Goal: Transaction & Acquisition: Purchase product/service

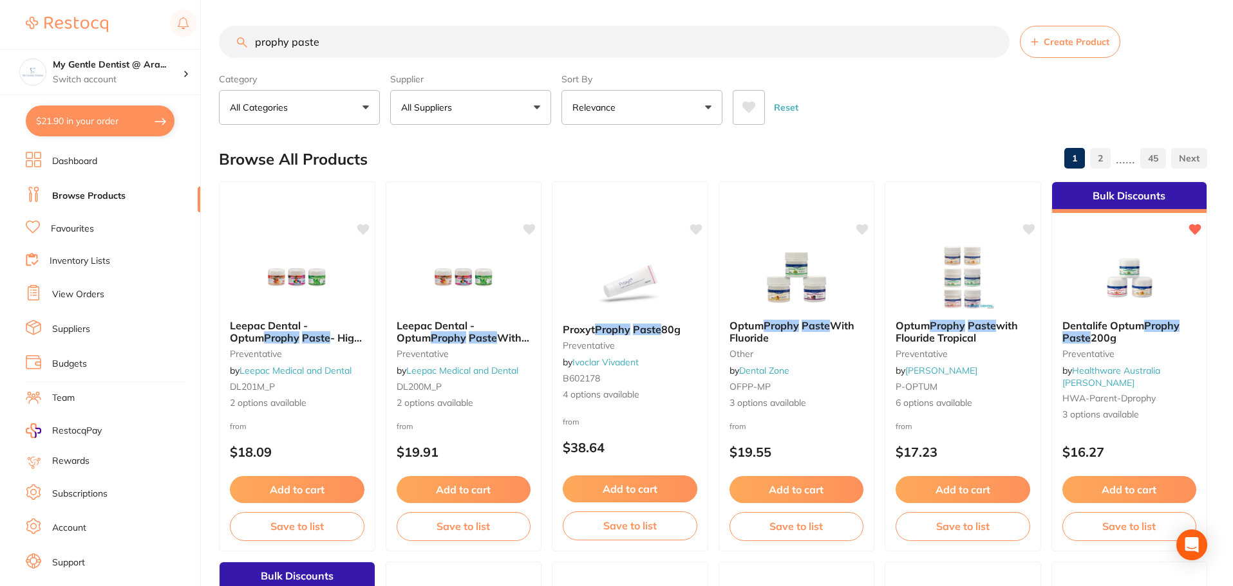
click at [527, 38] on input "prophy paste" at bounding box center [614, 42] width 790 height 32
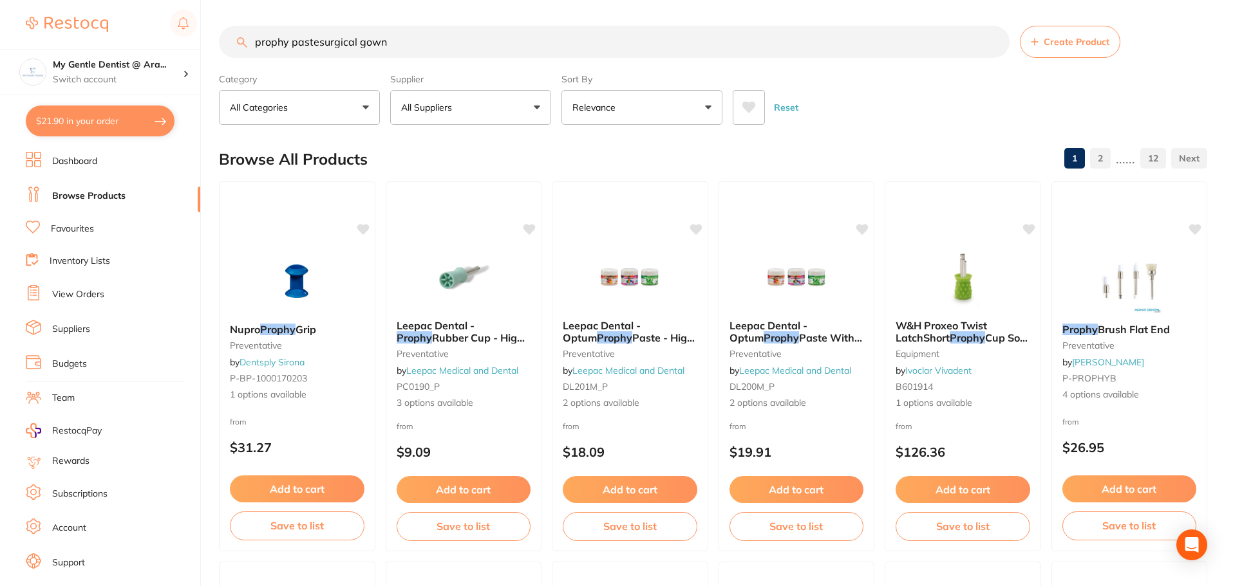
drag, startPoint x: 317, startPoint y: 43, endPoint x: 232, endPoint y: 48, distance: 85.8
click at [232, 48] on input "prophy pastesurgical gown" at bounding box center [614, 42] width 790 height 32
type input "surgical gown"
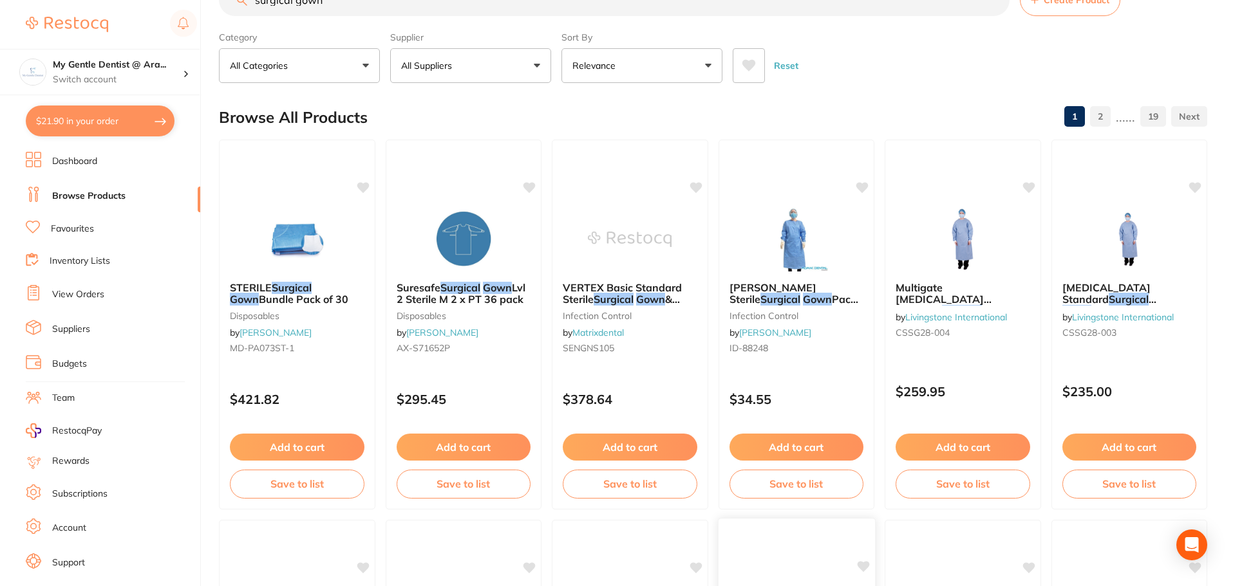
scroll to position [64, 0]
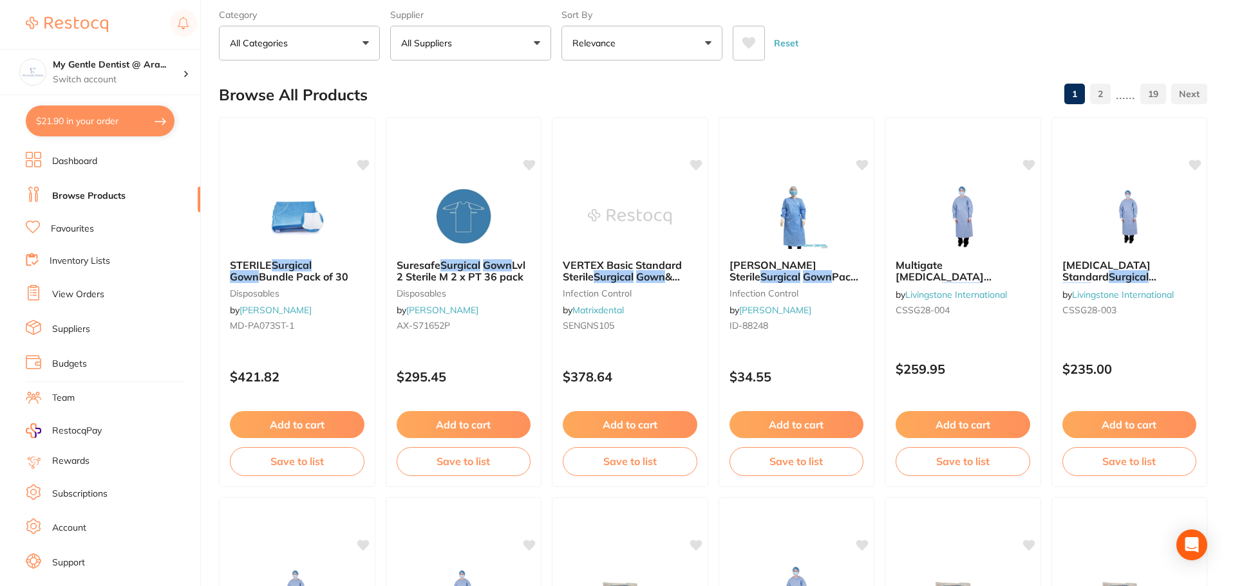
click at [89, 120] on button "$21.90 in your order" at bounding box center [100, 121] width 149 height 31
checkbox input "true"
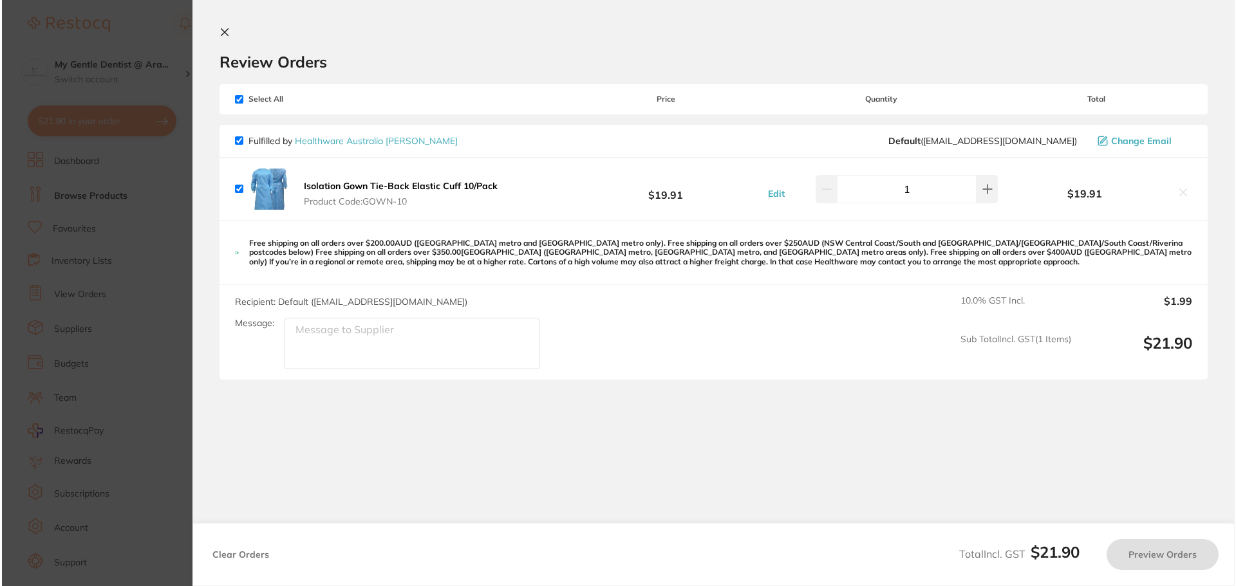
scroll to position [0, 0]
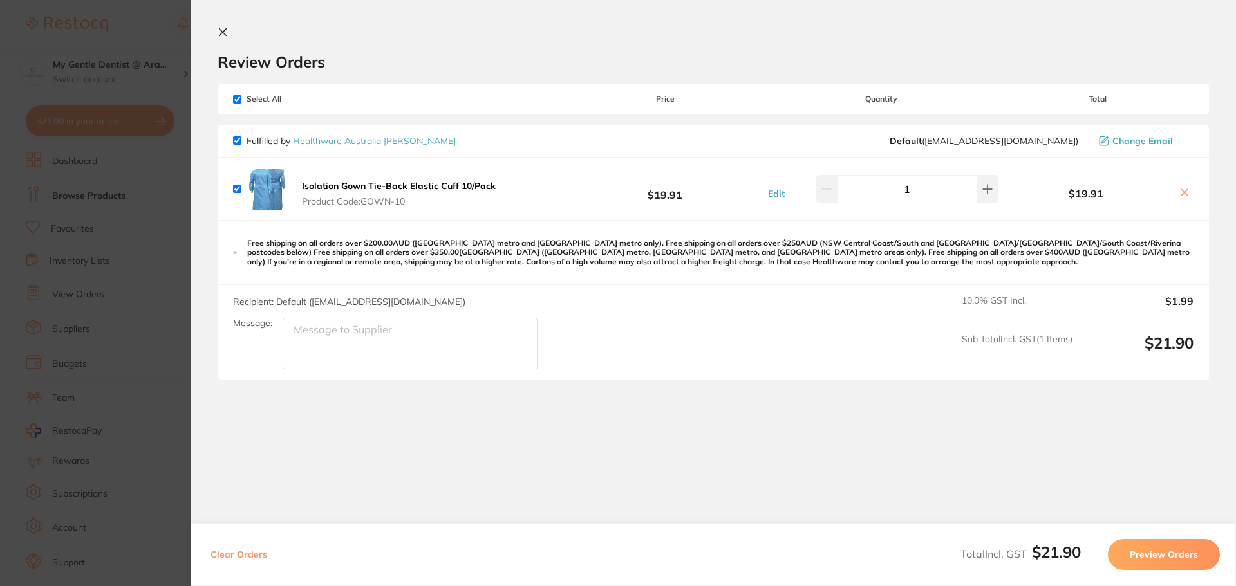
click at [1187, 196] on button at bounding box center [1184, 194] width 18 height 14
click at [142, 218] on section "Update RRP Set your pre negotiated price for this item. Item Agreed RRP (excl. …" at bounding box center [618, 293] width 1236 height 586
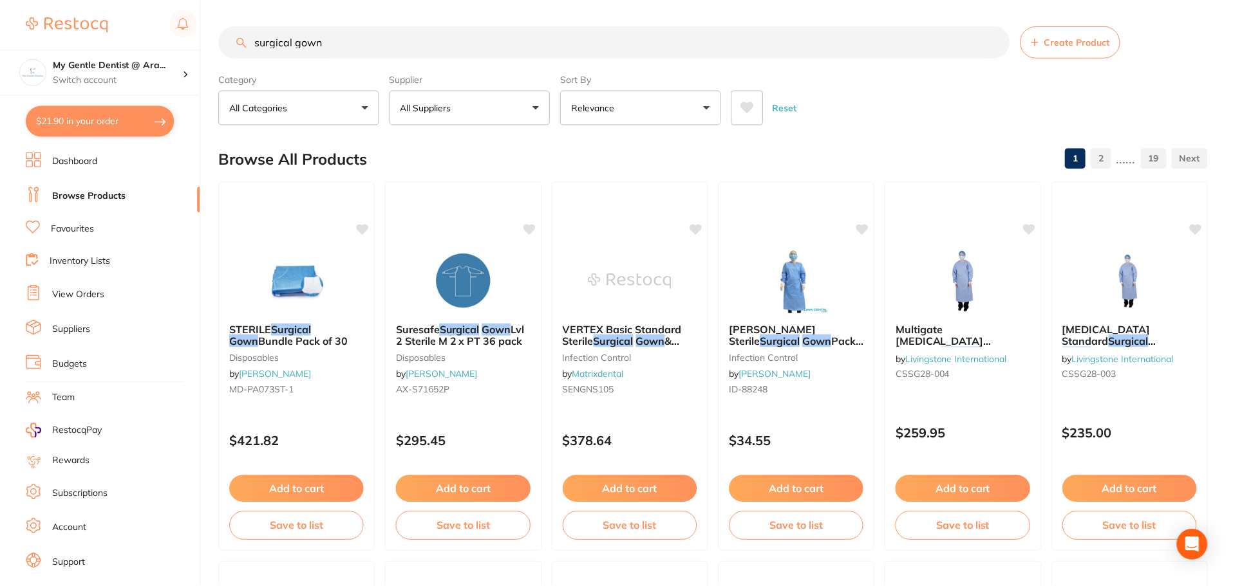
scroll to position [64, 0]
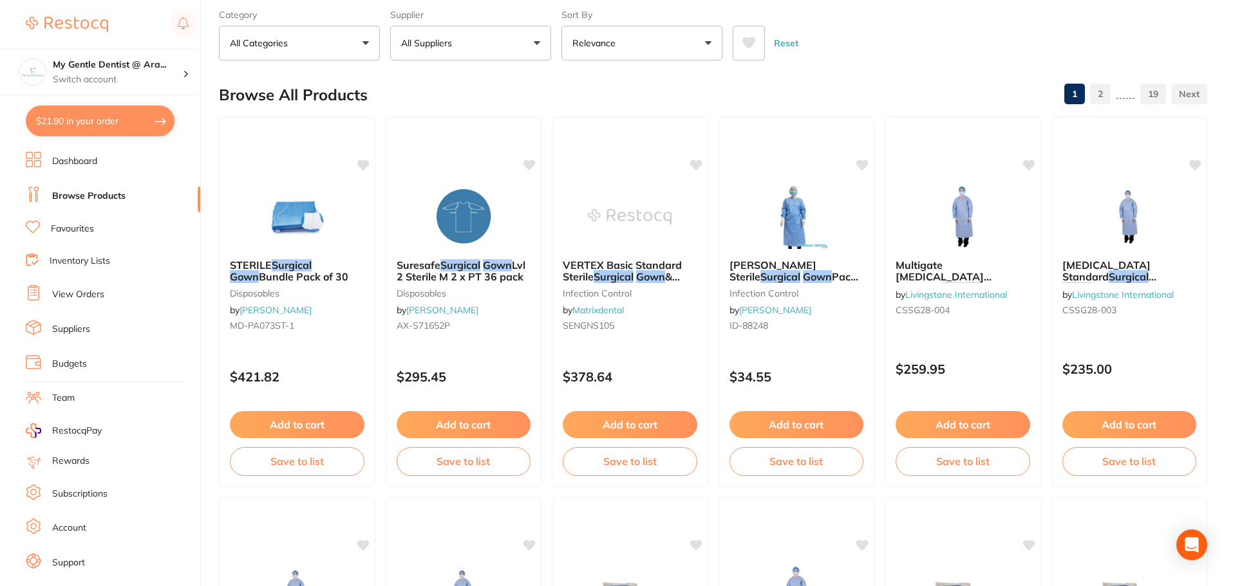
click at [136, 133] on button "$21.90 in your order" at bounding box center [100, 121] width 149 height 31
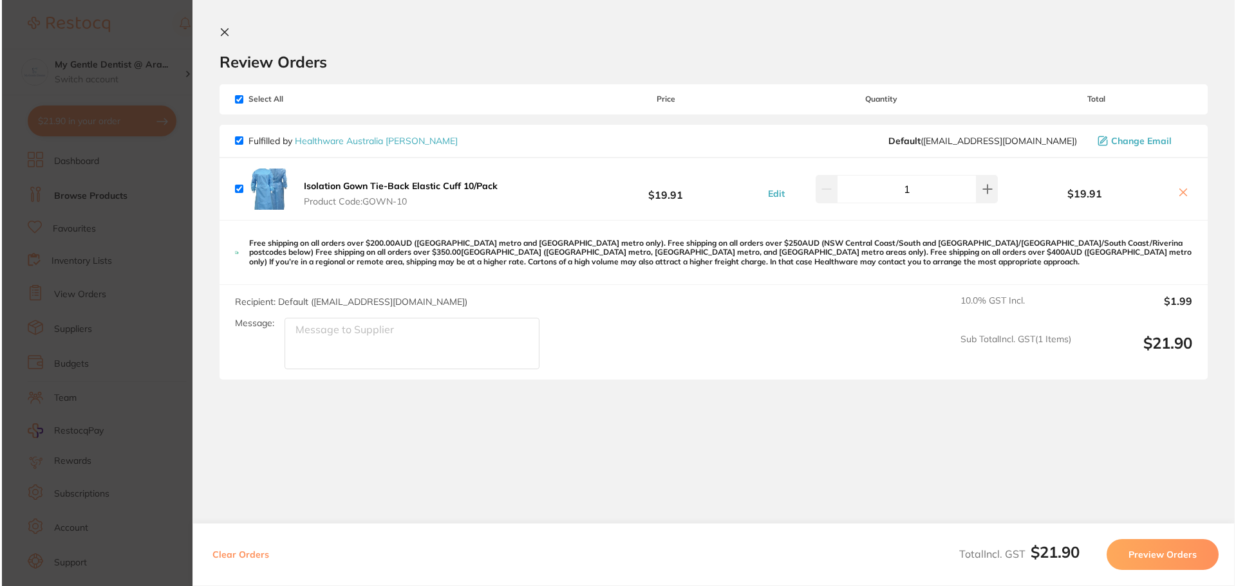
scroll to position [0, 0]
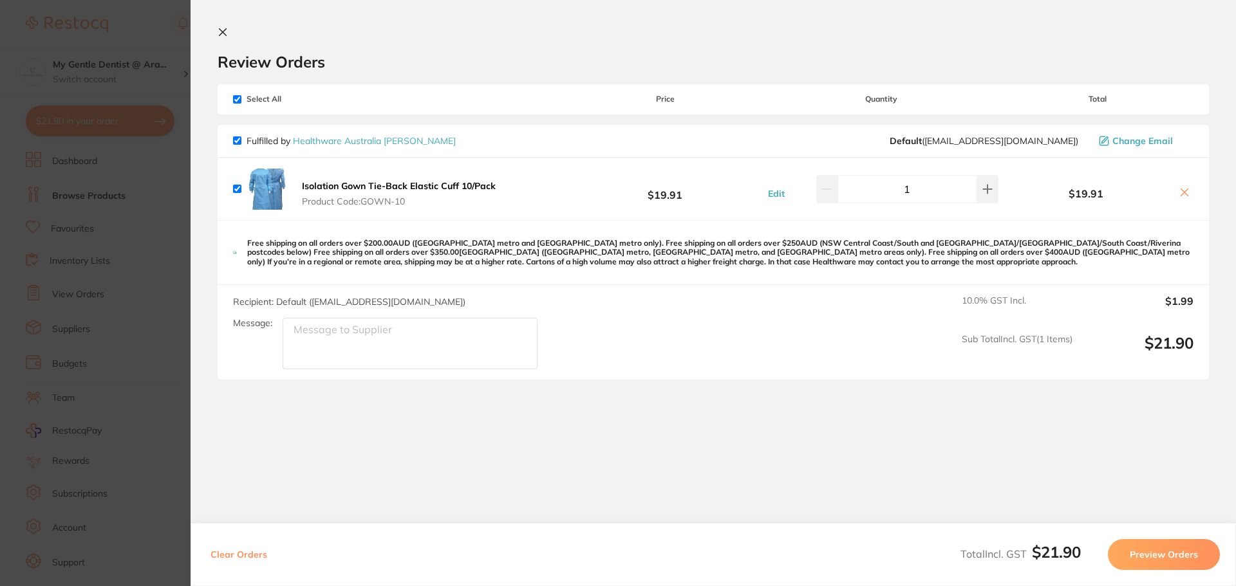
click at [1183, 192] on icon at bounding box center [1184, 192] width 10 height 10
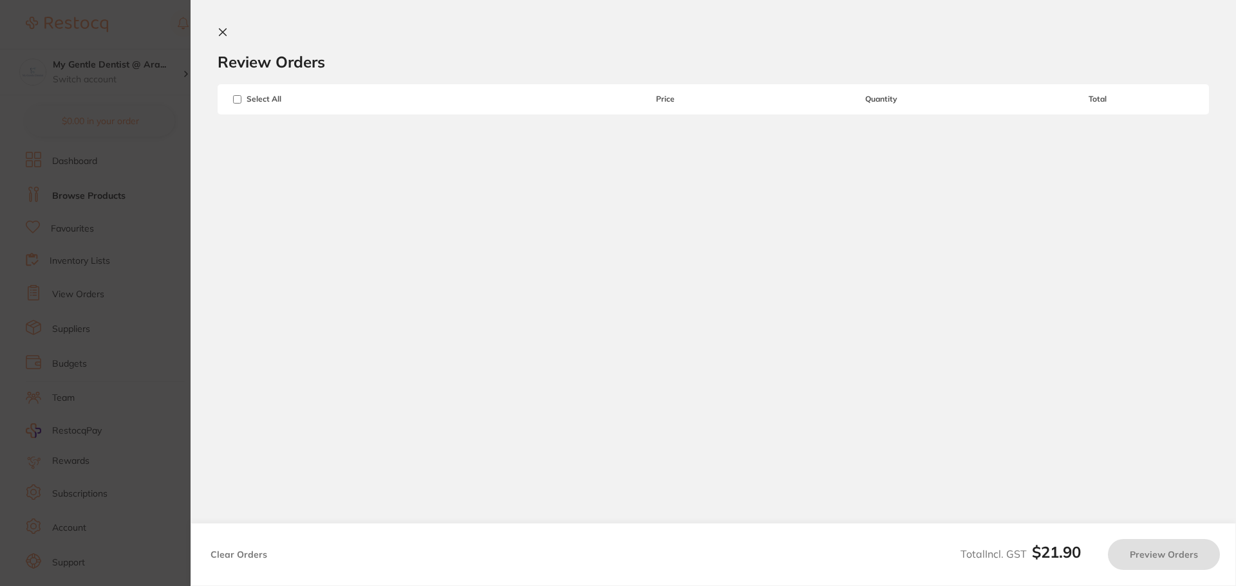
checkbox input "true"
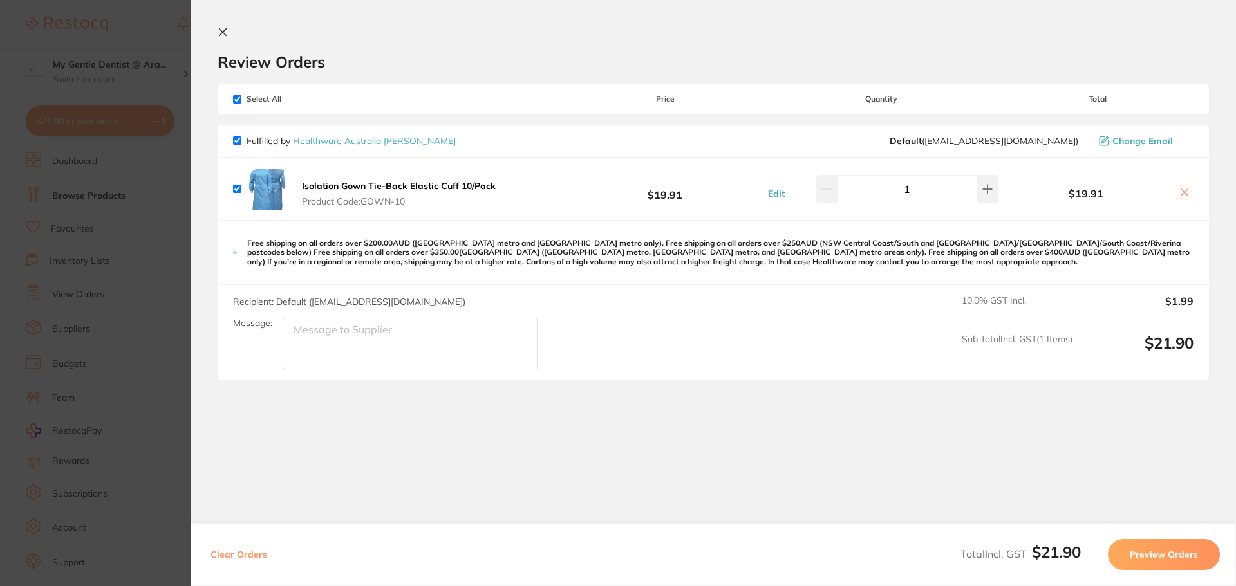
click at [228, 21] on section "Review Orders Your orders are being processed and we will notify you once we ha…" at bounding box center [713, 291] width 1045 height 582
click at [239, 187] on input "checkbox" at bounding box center [237, 189] width 8 height 8
checkbox input "false"
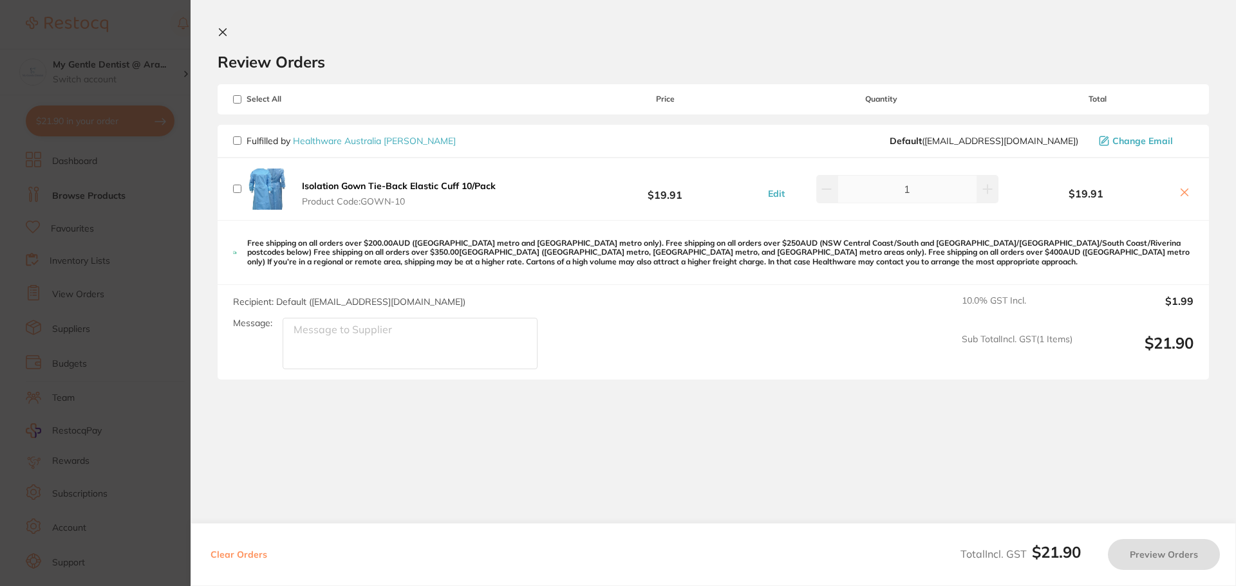
click at [227, 29] on icon at bounding box center [222, 32] width 7 height 7
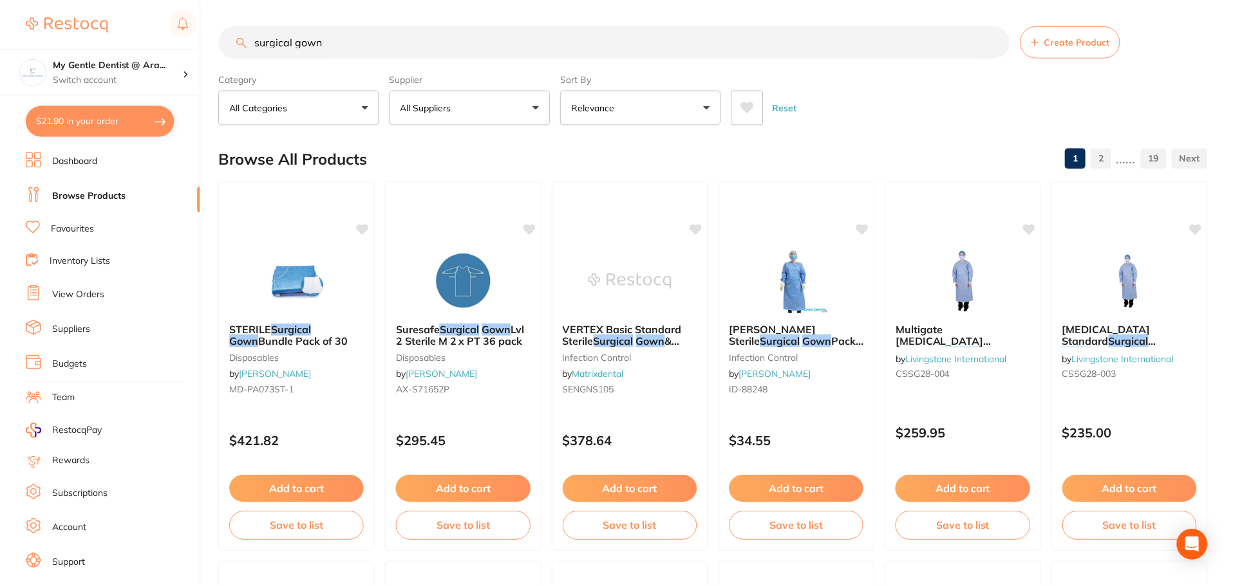
scroll to position [64, 0]
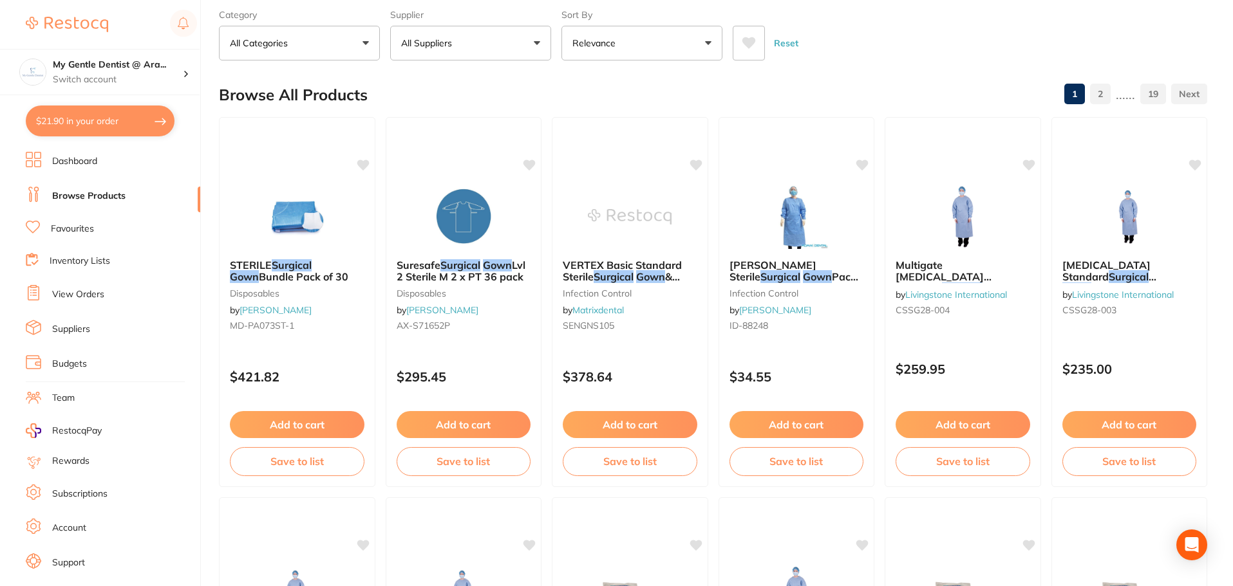
click at [88, 126] on button "$21.90 in your order" at bounding box center [100, 121] width 149 height 31
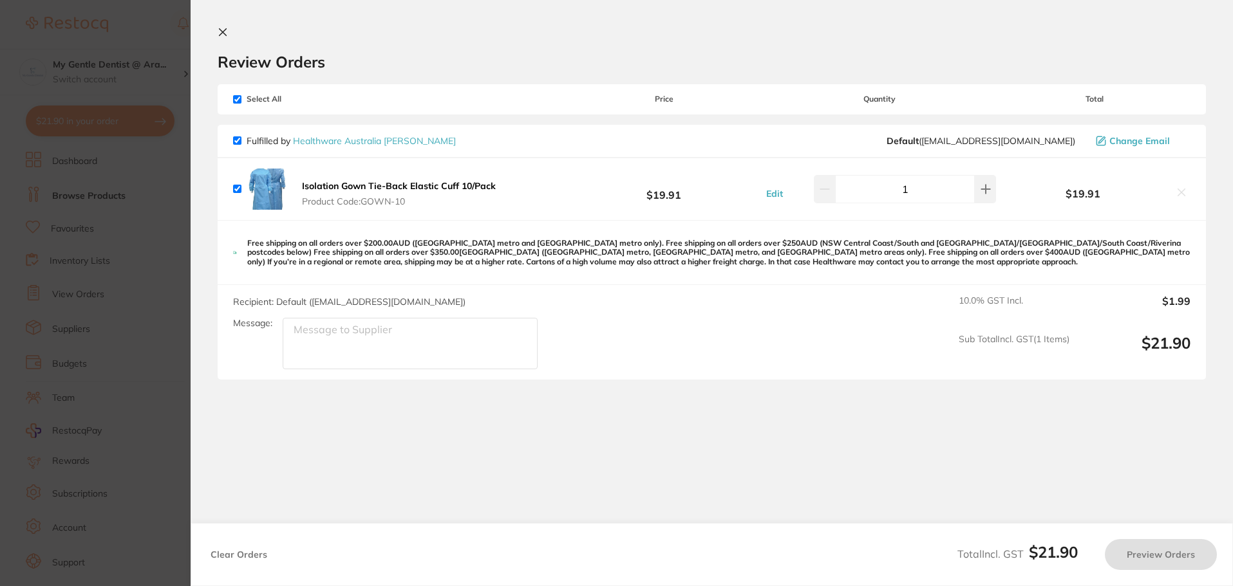
checkbox input "true"
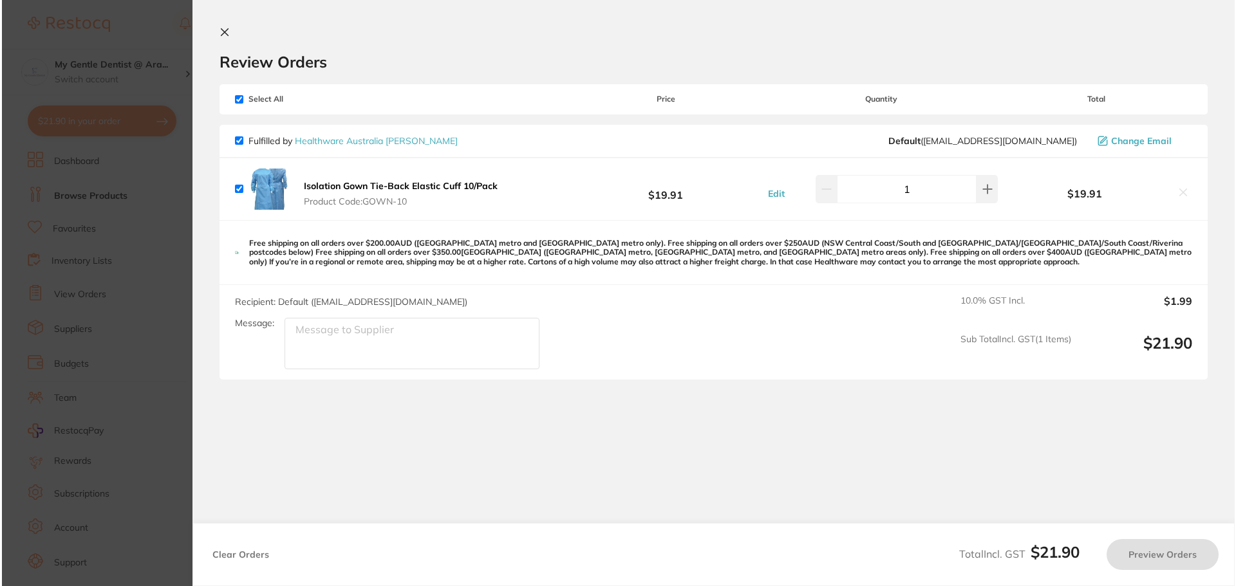
scroll to position [0, 0]
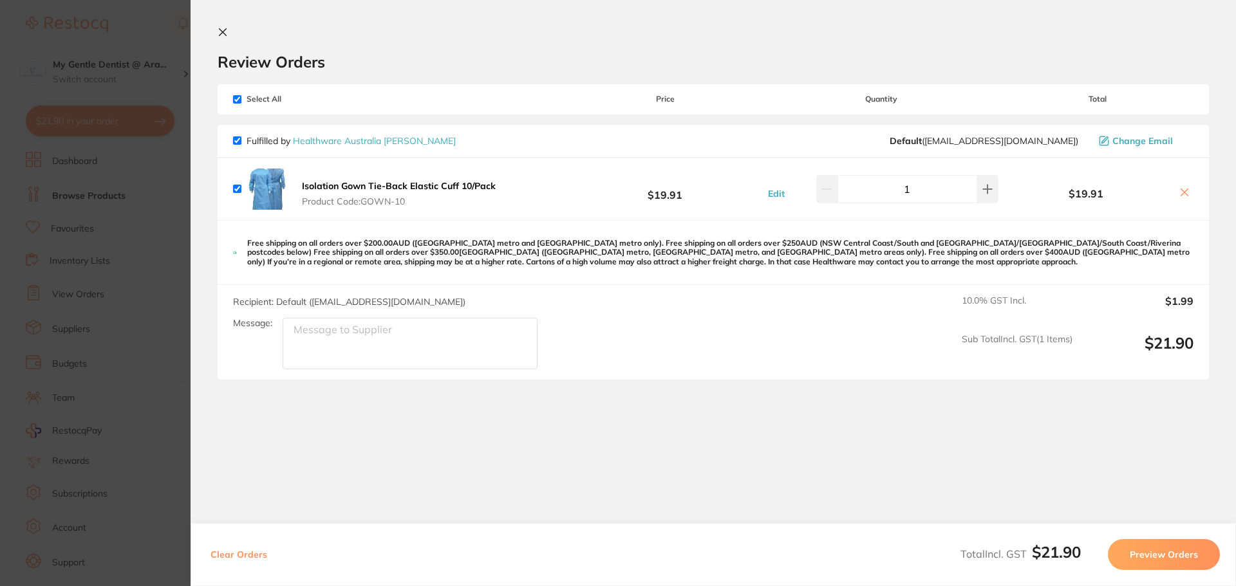
click at [1180, 189] on icon at bounding box center [1184, 192] width 10 height 10
click at [1181, 188] on icon at bounding box center [1184, 192] width 10 height 10
checkbox input "false"
click at [1181, 188] on div "$21.90 My Gentle Dentist @ Ara... Switch account My Gentle Dentist @ [PERSON_NA…" at bounding box center [618, 293] width 1236 height 586
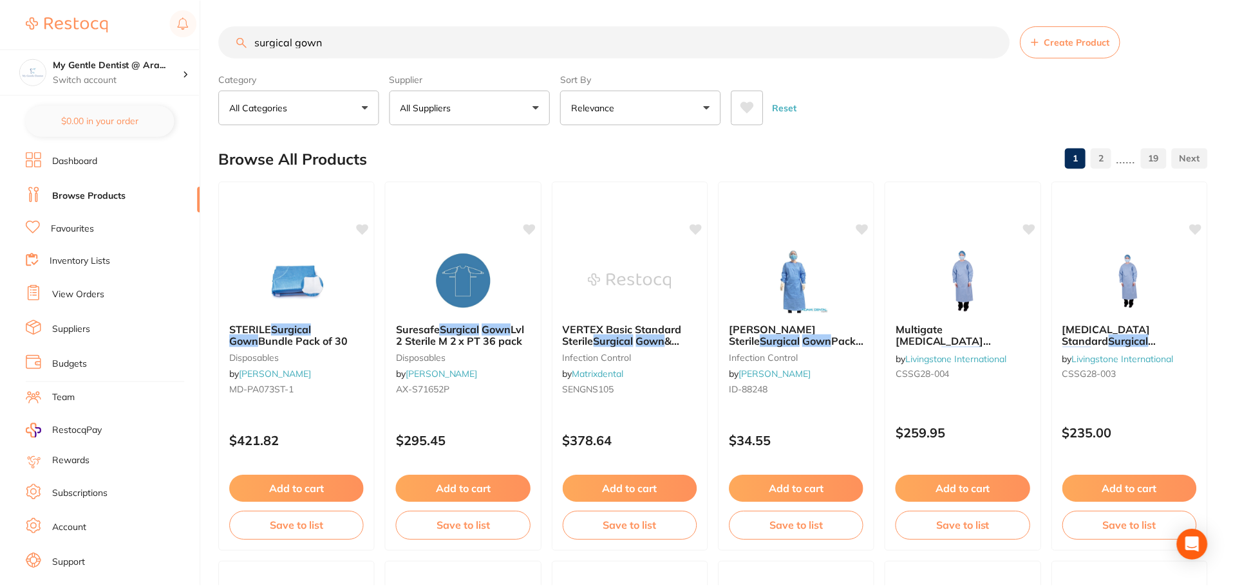
scroll to position [64, 0]
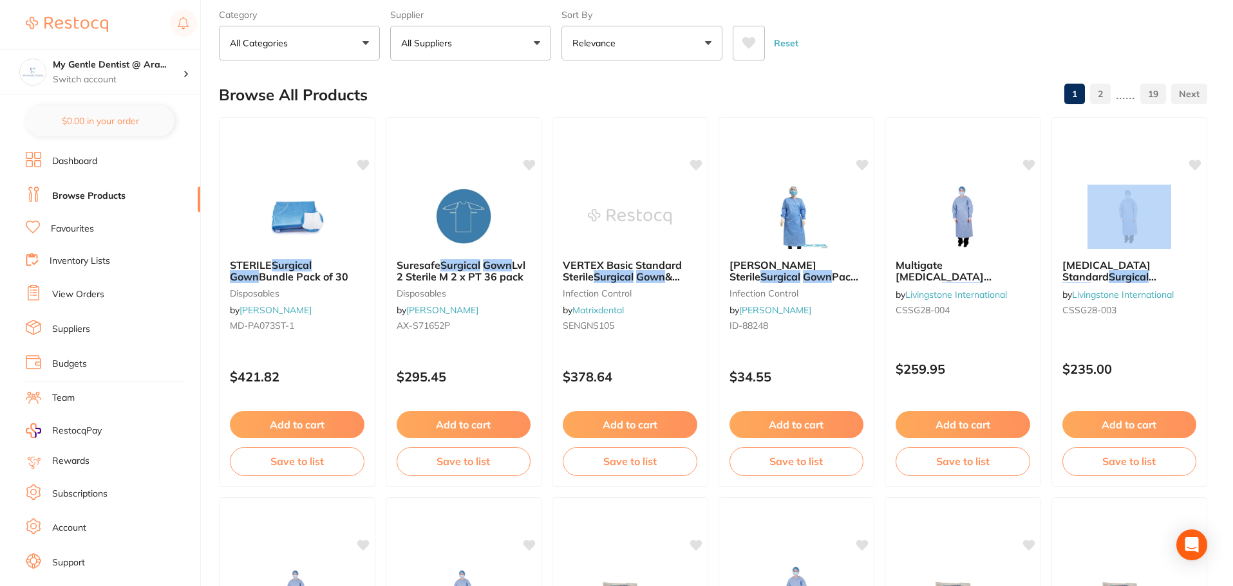
click at [1181, 188] on div at bounding box center [1129, 217] width 155 height 64
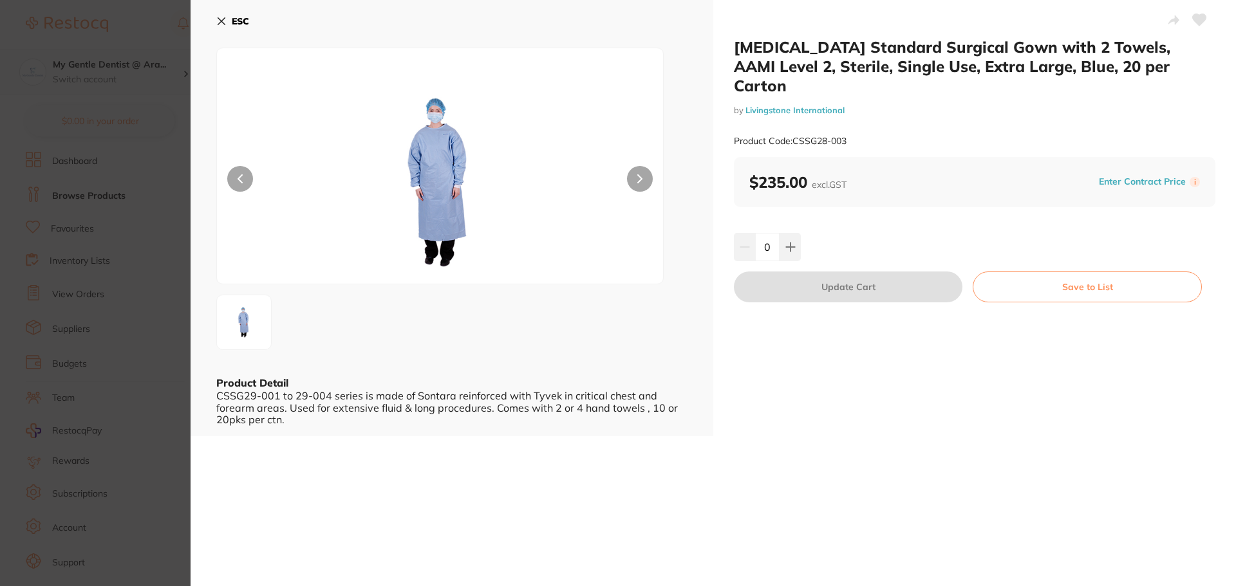
drag, startPoint x: 98, startPoint y: 88, endPoint x: 107, endPoint y: 93, distance: 10.7
click at [98, 88] on section "[MEDICAL_DATA] Standard Surgical Gown with 2 Towels, AAMI Level 2, Sterile, Sin…" at bounding box center [618, 293] width 1236 height 586
